Goal: Task Accomplishment & Management: Complete application form

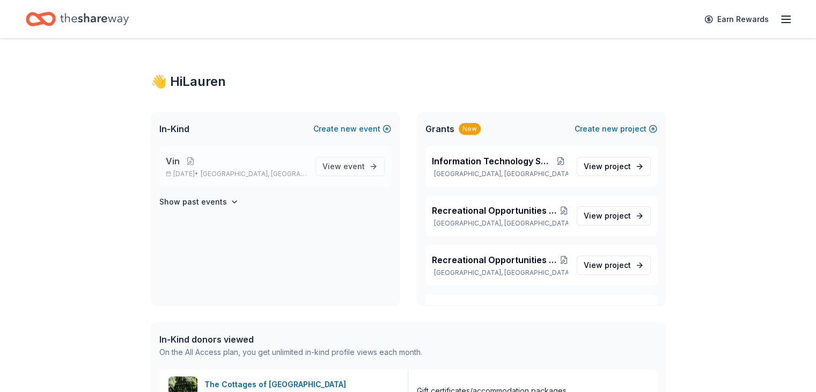
click at [215, 171] on p "Nov 12, 2025 • Saratoga Springs, NY" at bounding box center [236, 174] width 141 height 9
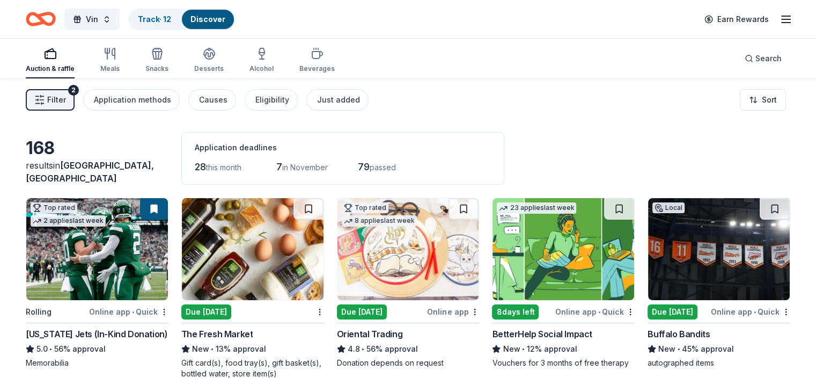
click at [75, 91] on button "Filter 2" at bounding box center [50, 99] width 49 height 21
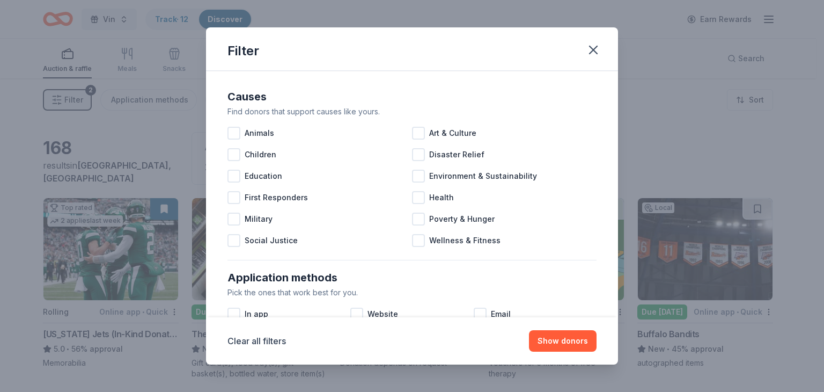
click at [97, 157] on div "Filter Causes Find donors that support causes like yours. Animals Art & Culture…" at bounding box center [412, 196] width 824 height 392
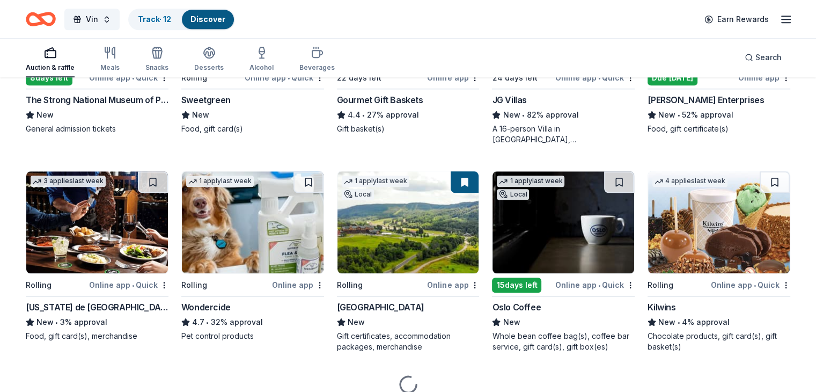
scroll to position [1069, 0]
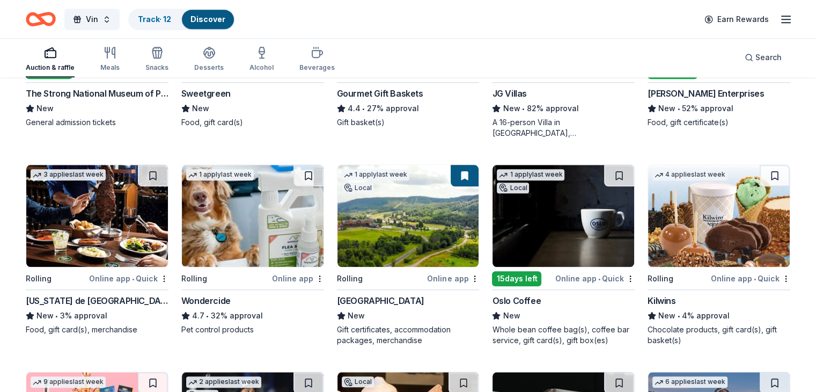
click at [461, 169] on button at bounding box center [465, 175] width 28 height 21
click at [399, 206] on img at bounding box center [409, 216] width 142 height 102
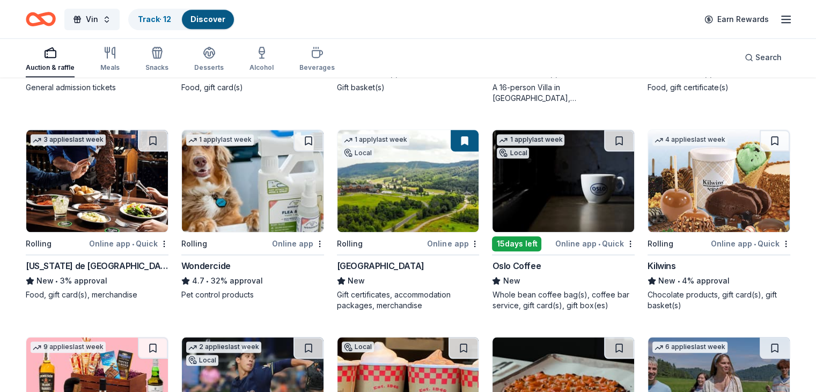
scroll to position [1123, 0]
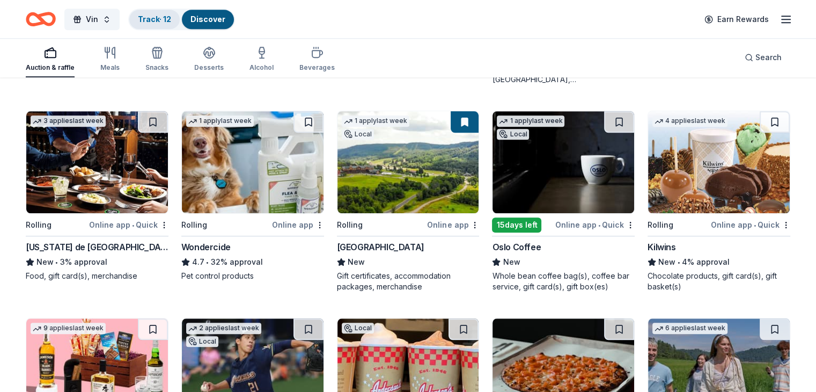
click at [161, 18] on link "Track · 12" at bounding box center [154, 18] width 33 height 9
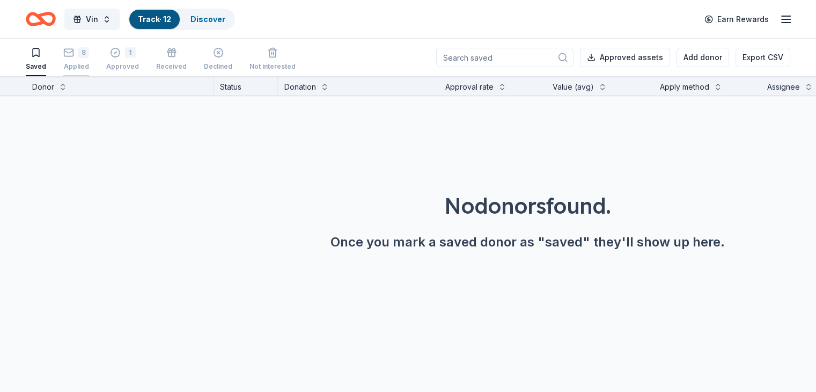
click at [84, 57] on div "8 Applied" at bounding box center [76, 59] width 26 height 24
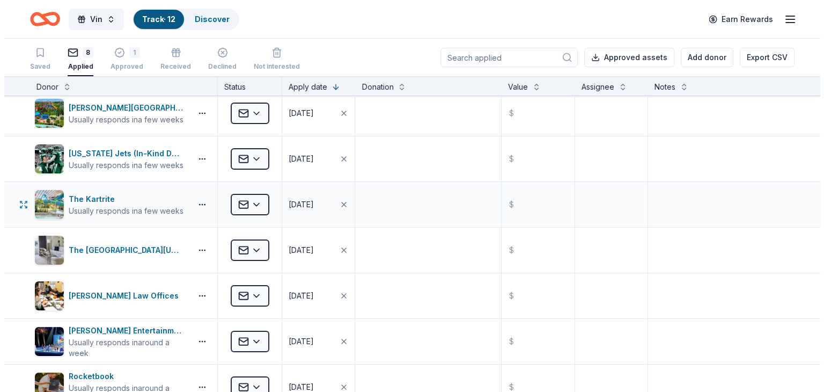
scroll to position [161, 0]
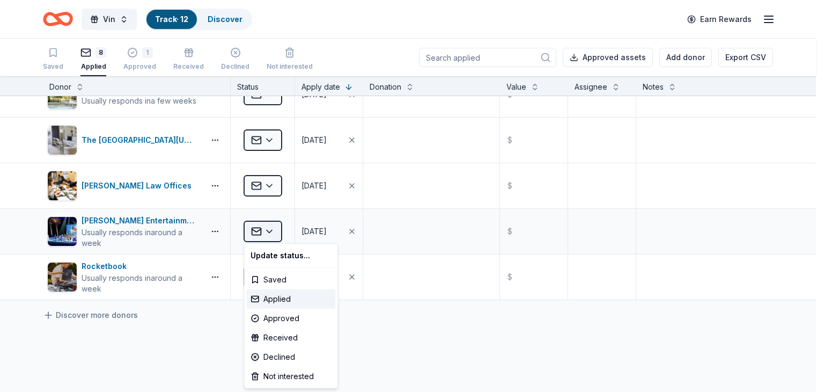
click at [267, 228] on html "Vin Track · 12 Discover Earn Rewards Saved 8 Applied 1 Approved Received Declin…" at bounding box center [412, 196] width 824 height 392
click at [278, 353] on div "Declined" at bounding box center [290, 356] width 89 height 19
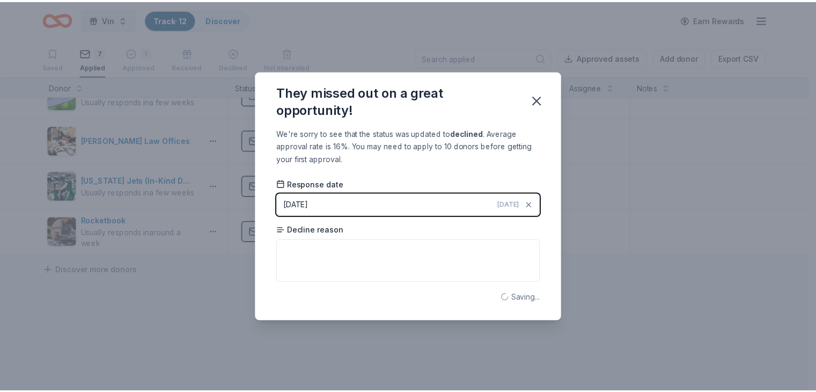
scroll to position [24, 0]
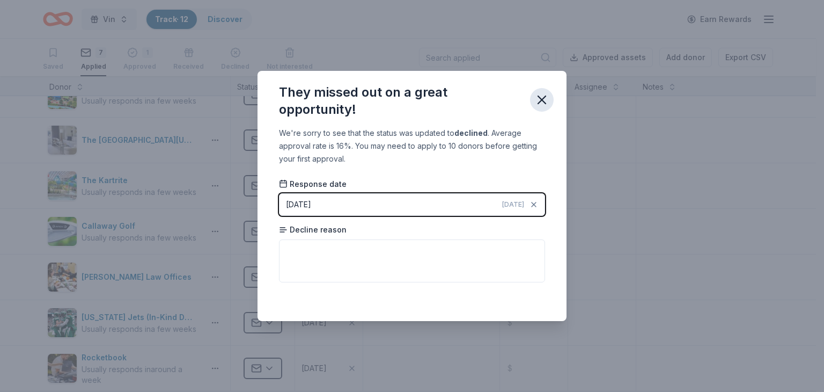
click at [547, 102] on icon "button" at bounding box center [541, 99] width 15 height 15
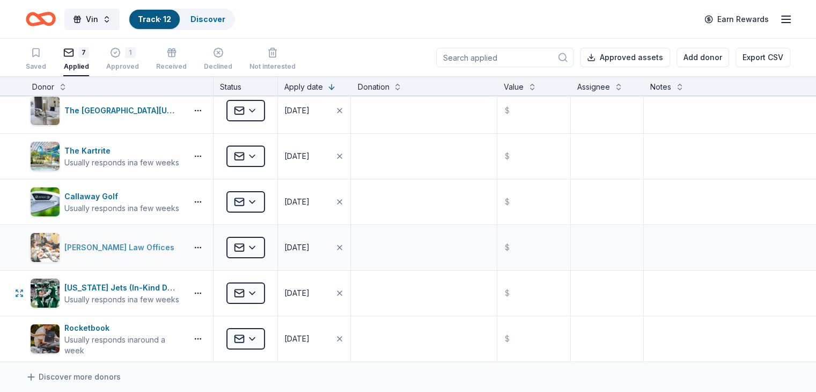
scroll to position [0, 0]
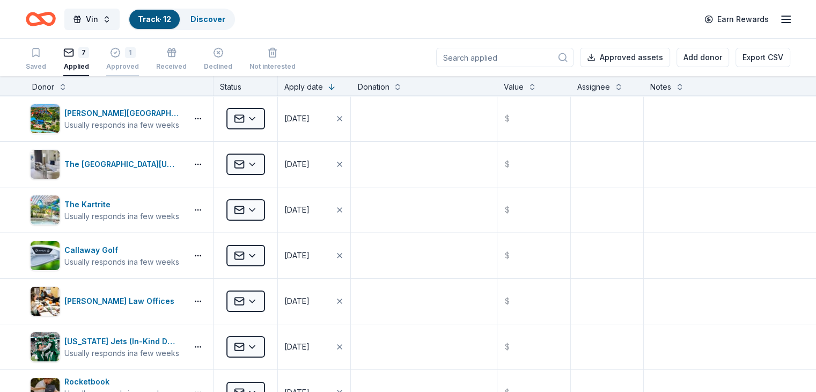
click at [139, 62] on div "Approved" at bounding box center [122, 66] width 33 height 9
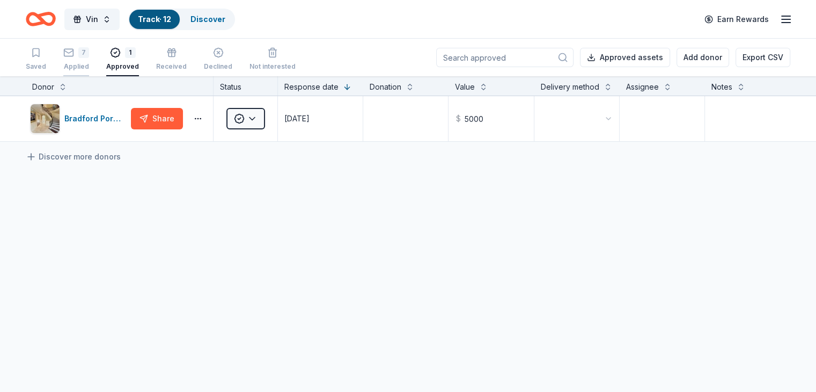
click at [89, 67] on div "Applied" at bounding box center [76, 66] width 26 height 9
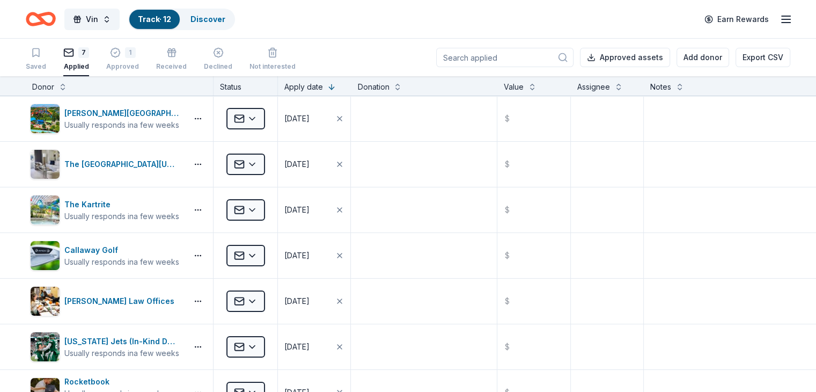
click at [56, 18] on icon "Home" at bounding box center [41, 18] width 30 height 25
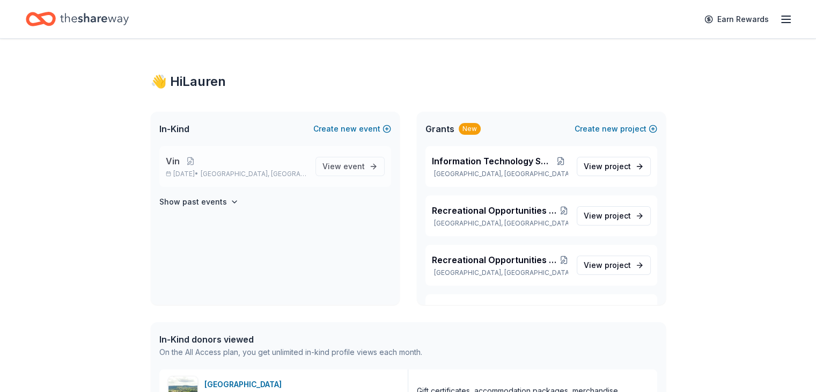
click at [177, 172] on p "Nov 12, 2025 • Saratoga Springs, NY" at bounding box center [236, 174] width 141 height 9
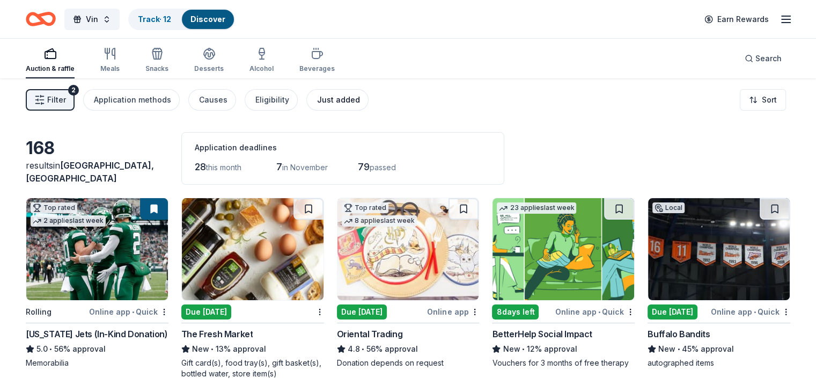
click at [324, 101] on button "Just added" at bounding box center [337, 99] width 62 height 21
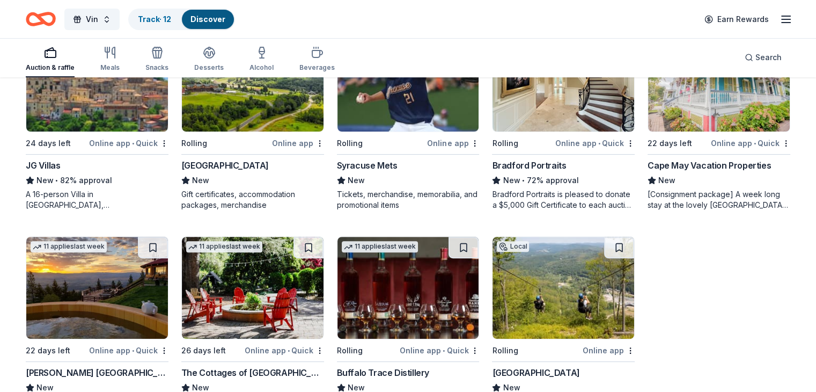
scroll to position [422, 0]
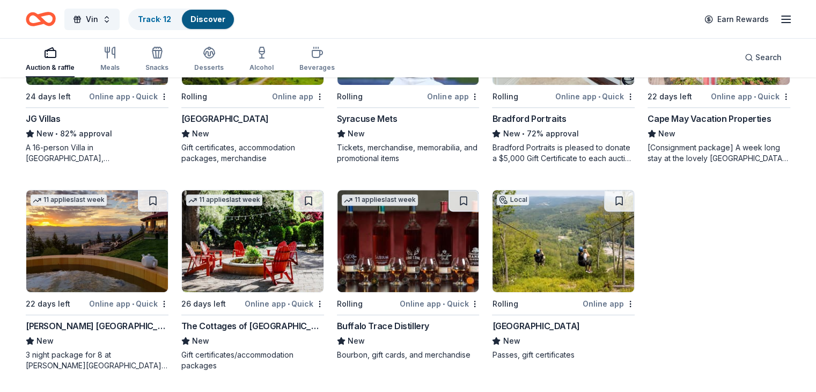
click at [552, 325] on div "Catamount Mountain Resort" at bounding box center [535, 325] width 87 height 13
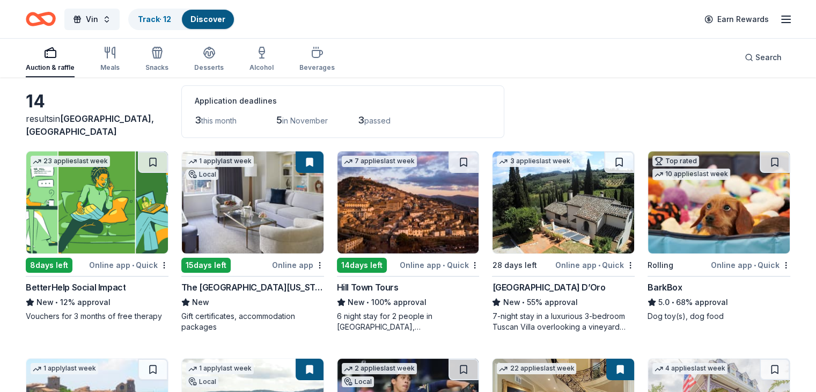
scroll to position [0, 0]
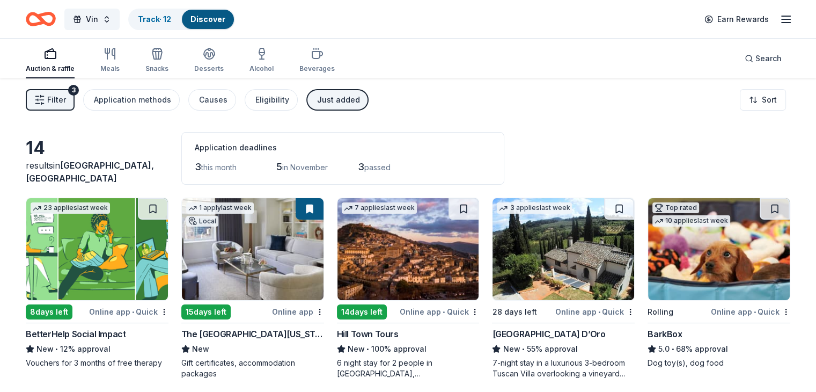
drag, startPoint x: 346, startPoint y: 101, endPoint x: 425, endPoint y: 127, distance: 83.5
click at [346, 101] on div "Just added" at bounding box center [338, 99] width 43 height 13
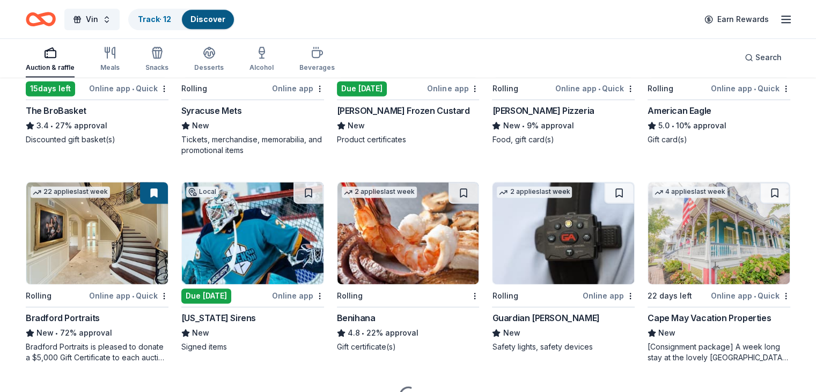
scroll to position [1502, 0]
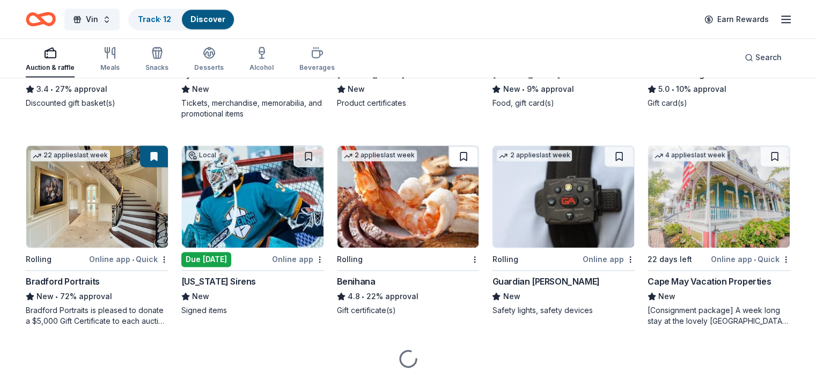
drag, startPoint x: 453, startPoint y: 152, endPoint x: 449, endPoint y: 159, distance: 8.7
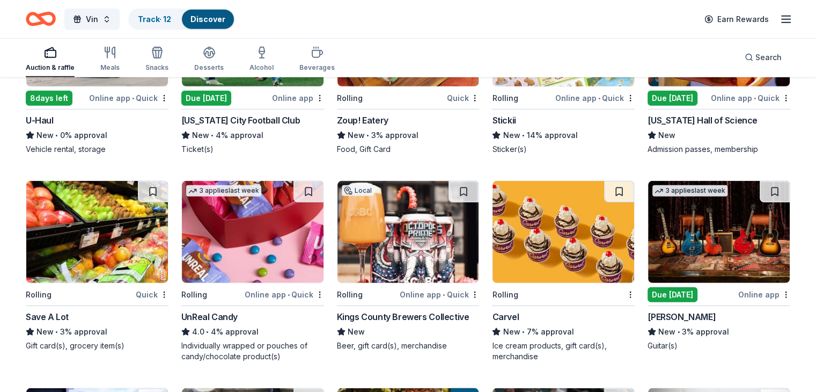
scroll to position [3156, 0]
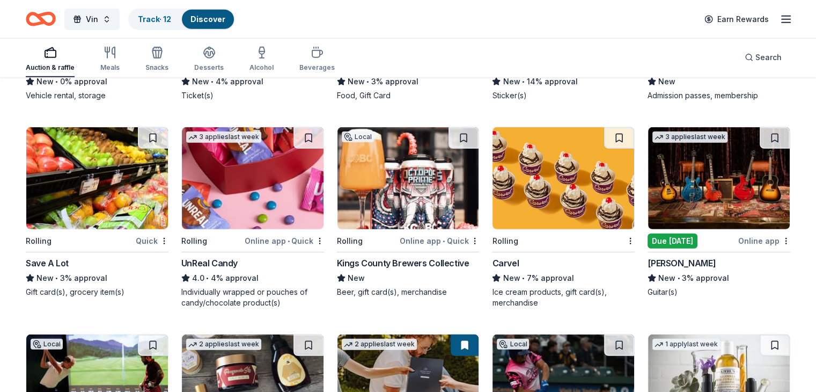
click at [657, 244] on div "Due [DATE]" at bounding box center [673, 240] width 50 height 15
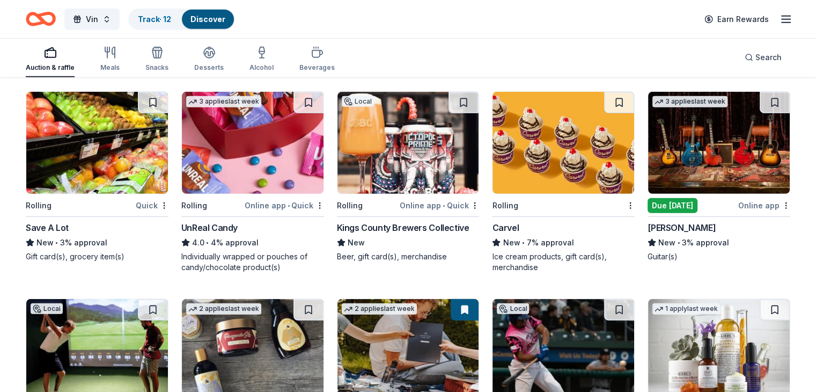
scroll to position [3210, 0]
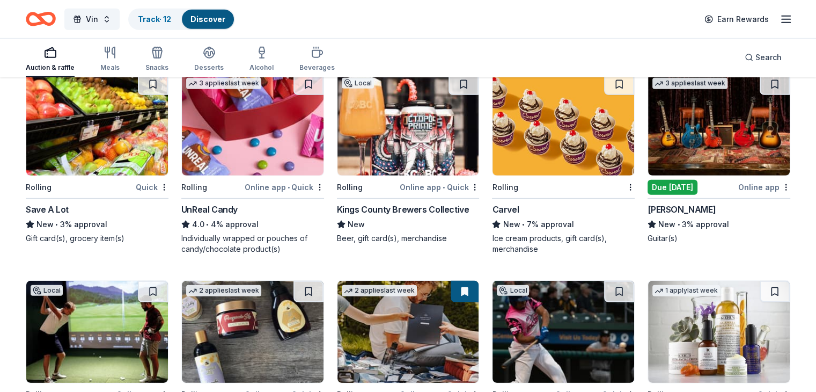
click at [56, 30] on icon "Home" at bounding box center [41, 18] width 30 height 25
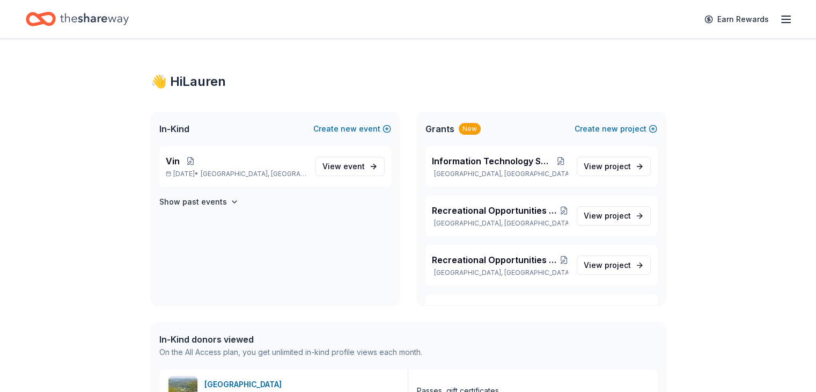
click at [442, 137] on div "Grants New Create new project" at bounding box center [541, 129] width 249 height 34
click at [439, 131] on span "Grants" at bounding box center [440, 128] width 29 height 13
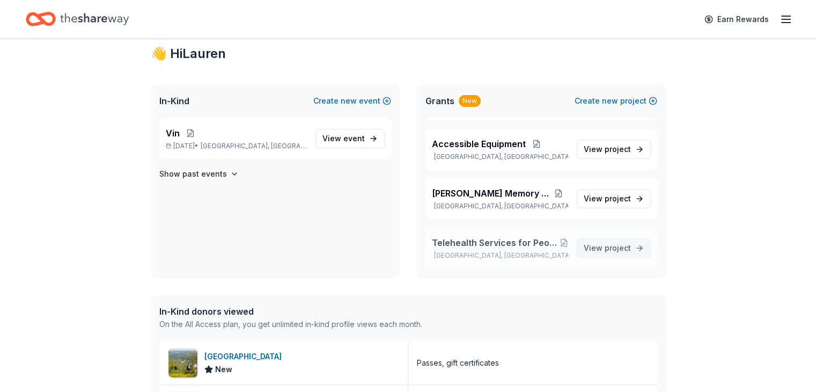
scroll to position [54, 0]
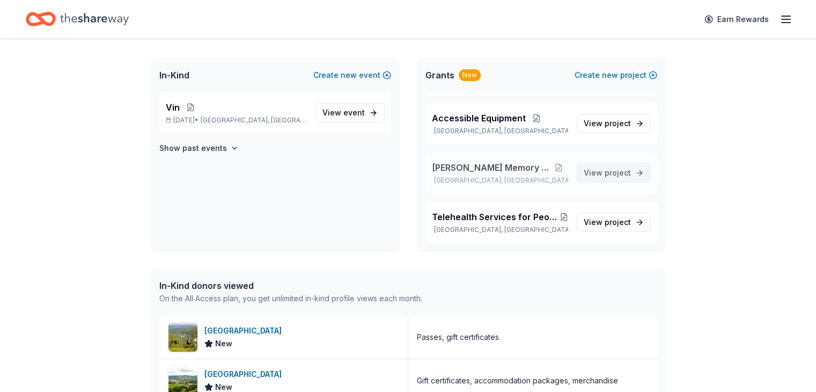
click at [609, 171] on span "project" at bounding box center [618, 172] width 26 height 9
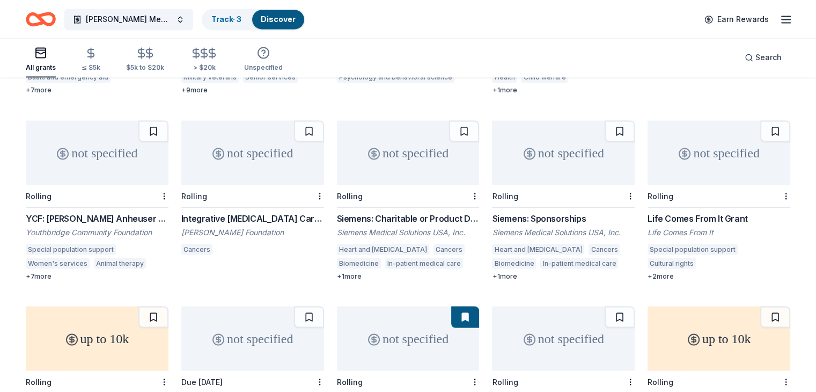
scroll to position [1982, 0]
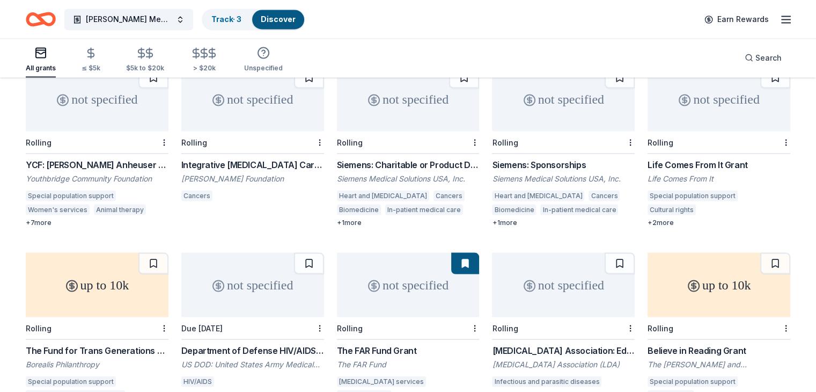
click at [690, 158] on div "Life Comes From It Grant" at bounding box center [719, 164] width 143 height 13
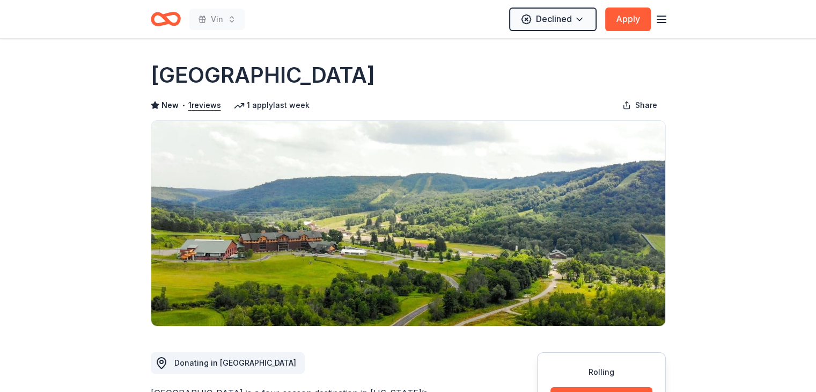
scroll to position [161, 0]
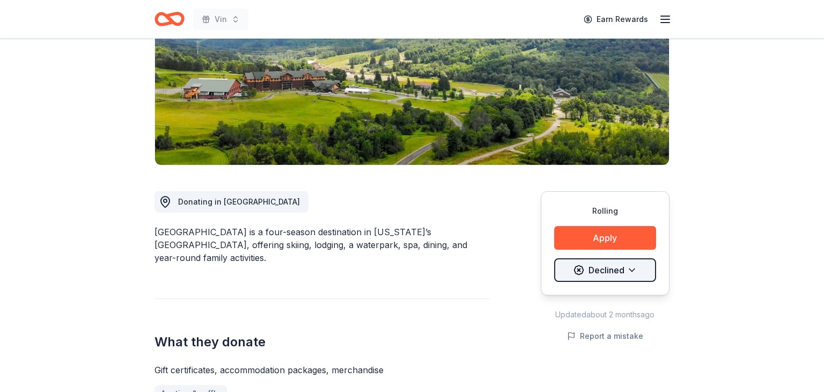
click at [608, 231] on html "Vin Earn Rewards Rolling Share Greek Peak Mountain Resort New • 1 reviews 1 app…" at bounding box center [412, 35] width 824 height 392
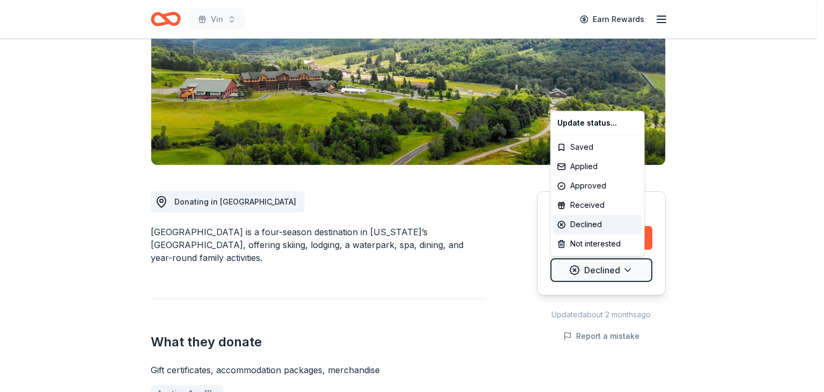
click at [399, 207] on html "Vin Earn Rewards Rolling Share Greek Peak Mountain Resort New • 1 reviews 1 app…" at bounding box center [412, 35] width 824 height 392
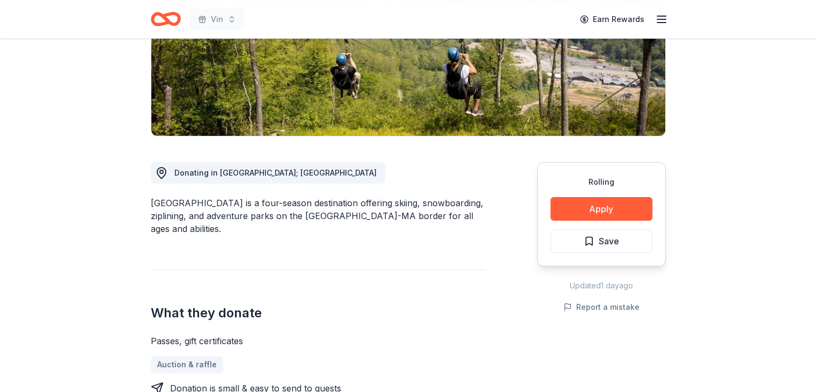
scroll to position [215, 0]
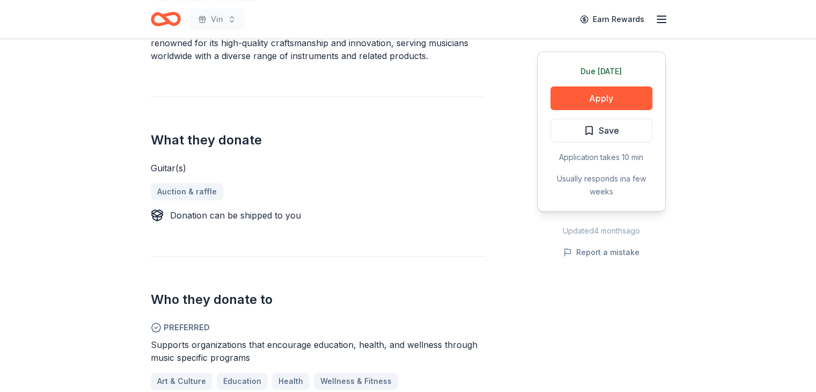
scroll to position [376, 0]
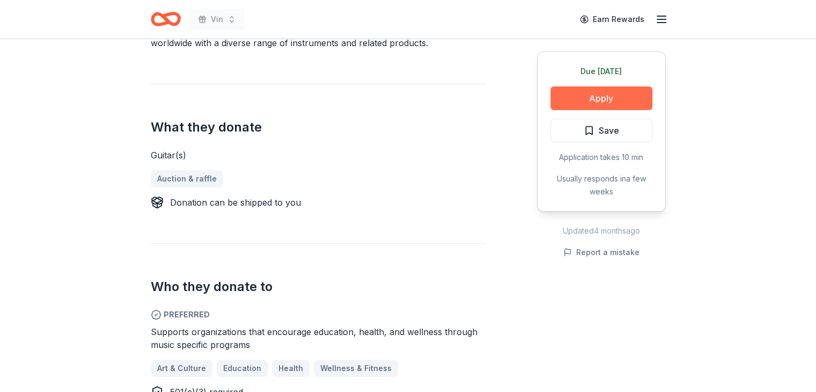
click at [570, 104] on button "Apply" at bounding box center [602, 98] width 102 height 24
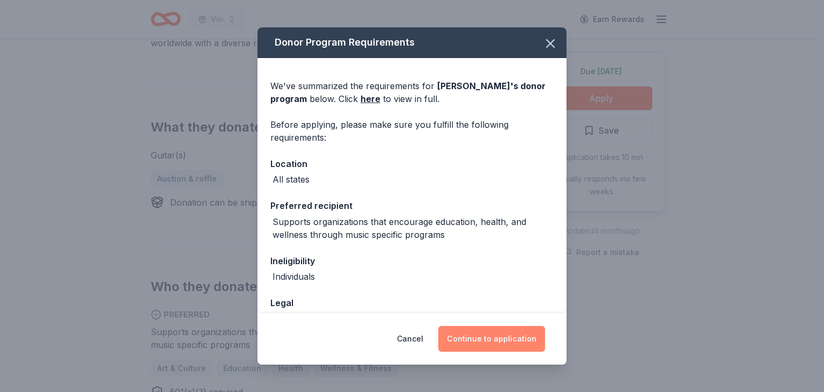
click at [457, 334] on button "Continue to application" at bounding box center [491, 339] width 107 height 26
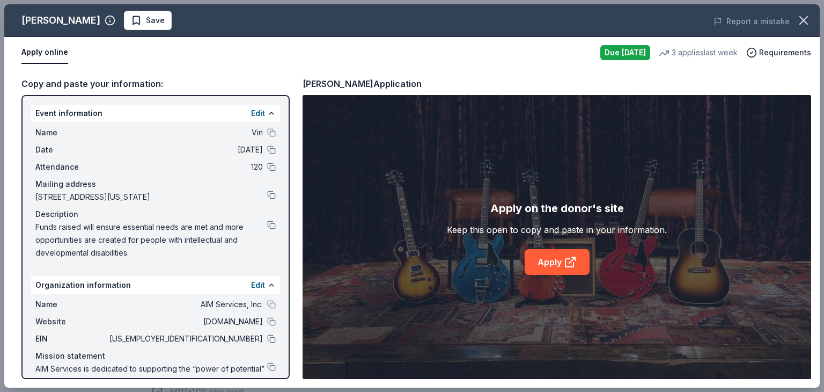
click at [808, 26] on icon "button" at bounding box center [803, 20] width 15 height 15
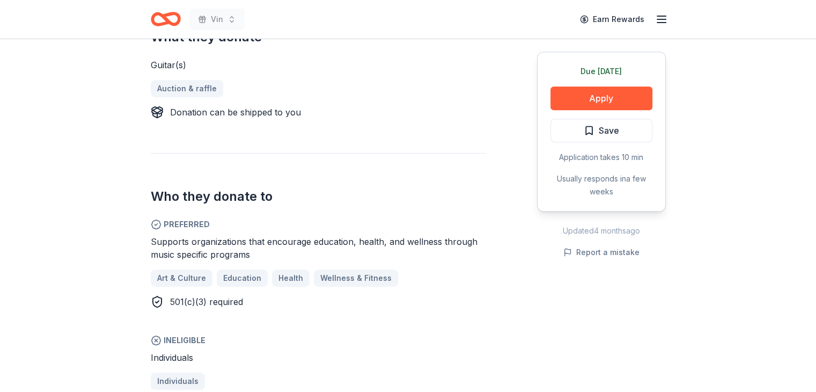
scroll to position [483, 0]
